Goal: Find specific page/section: Find specific page/section

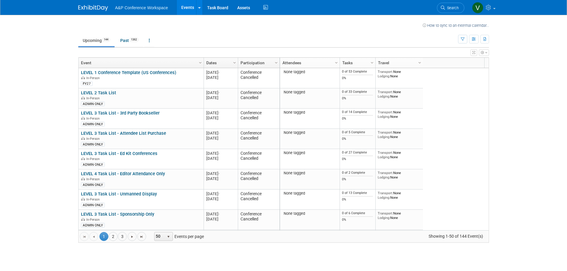
click at [450, 8] on span "Search" at bounding box center [452, 8] width 14 height 4
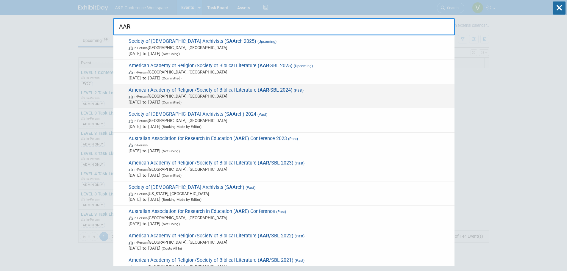
type input "AAR"
click at [201, 92] on span "American Academy of Religion/Society of Biblical Literature ( AAR -SBL 2024) (P…" at bounding box center [289, 96] width 325 height 18
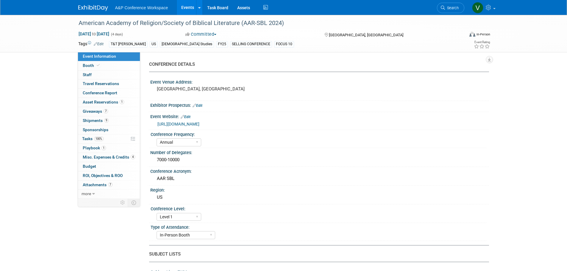
select select "Annual"
select select "Level 1"
select select "In-Person Booth"
select select "[PERSON_NAME]"
click at [100, 93] on span "Conference Report" at bounding box center [100, 93] width 35 height 5
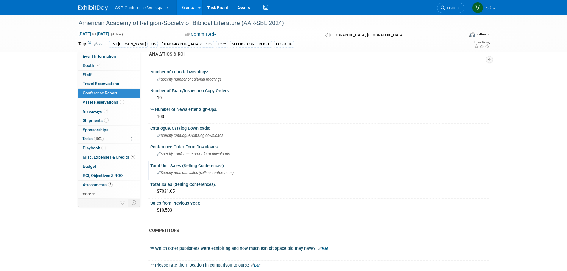
scroll to position [119, 0]
drag, startPoint x: 178, startPoint y: 192, endPoint x: 150, endPoint y: 192, distance: 28.0
click at [150, 192] on div "$7031.05" at bounding box center [319, 192] width 339 height 10
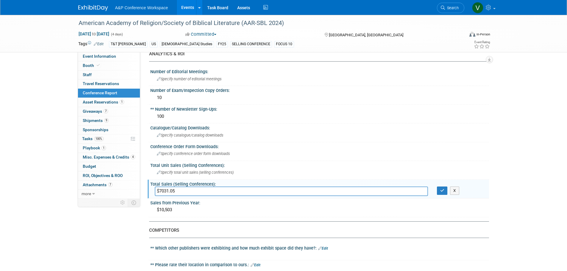
drag, startPoint x: 177, startPoint y: 192, endPoint x: 148, endPoint y: 190, distance: 28.4
click at [148, 190] on div "Total Sales (Selling Conferences): $7031.05 $7031.05 X" at bounding box center [319, 189] width 342 height 19
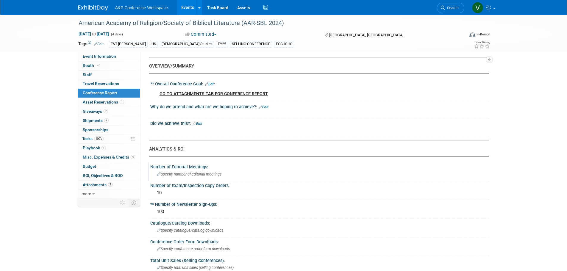
scroll to position [0, 0]
